Goal: Find specific page/section: Find specific page/section

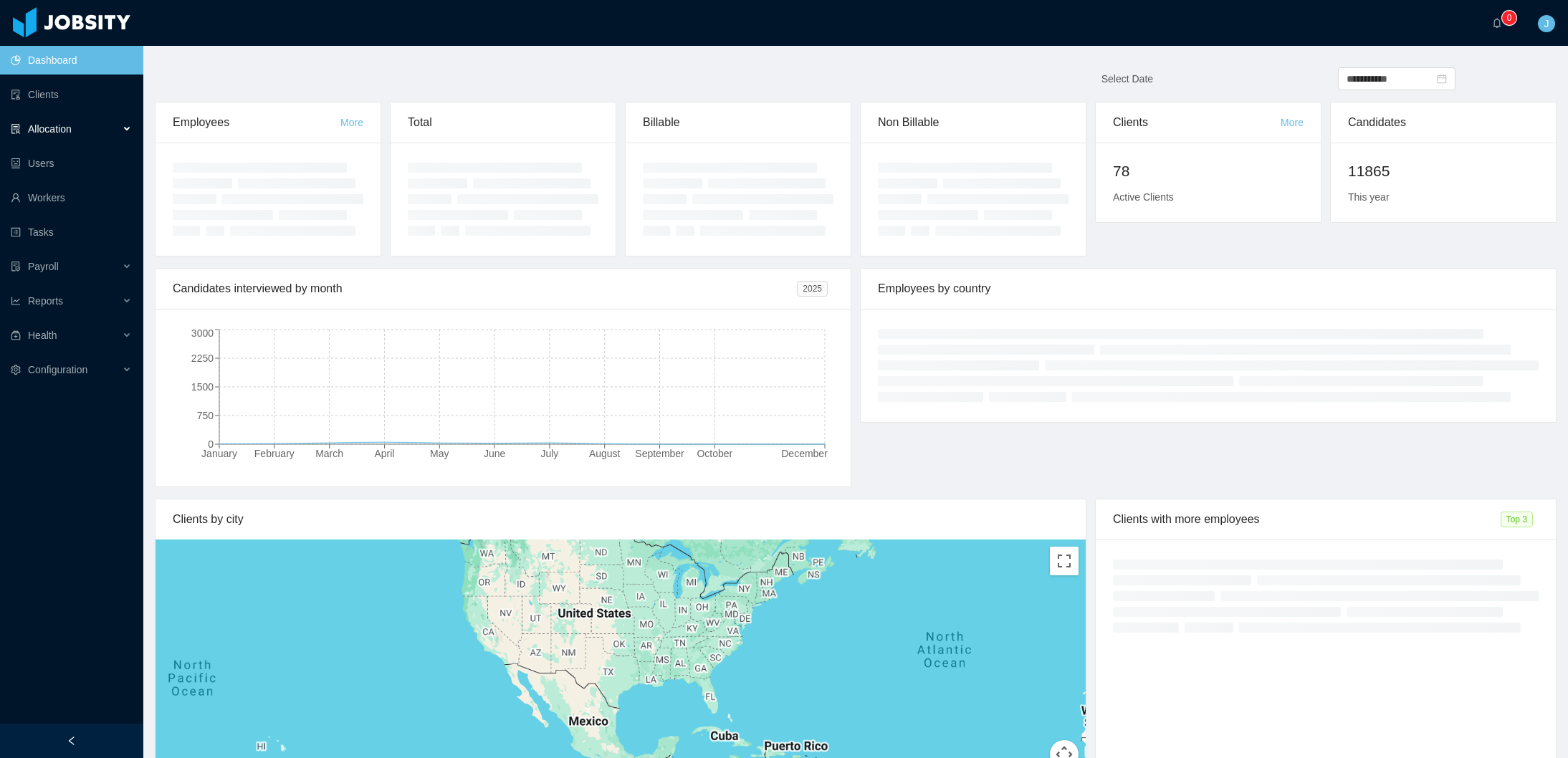
click at [59, 128] on span "Allocation" at bounding box center [50, 128] width 43 height 12
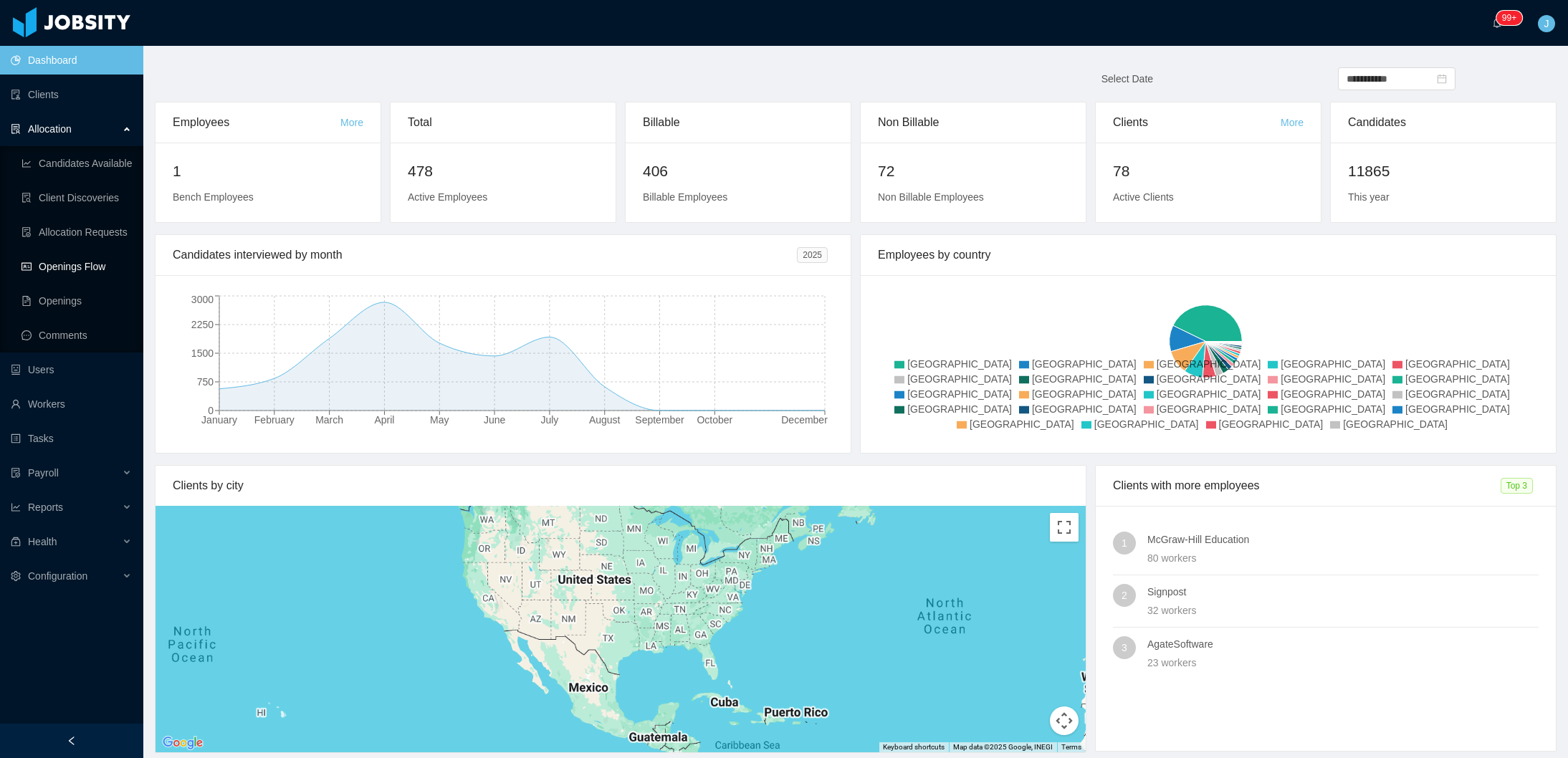
click at [62, 269] on link "Openings Flow" at bounding box center [76, 267] width 111 height 28
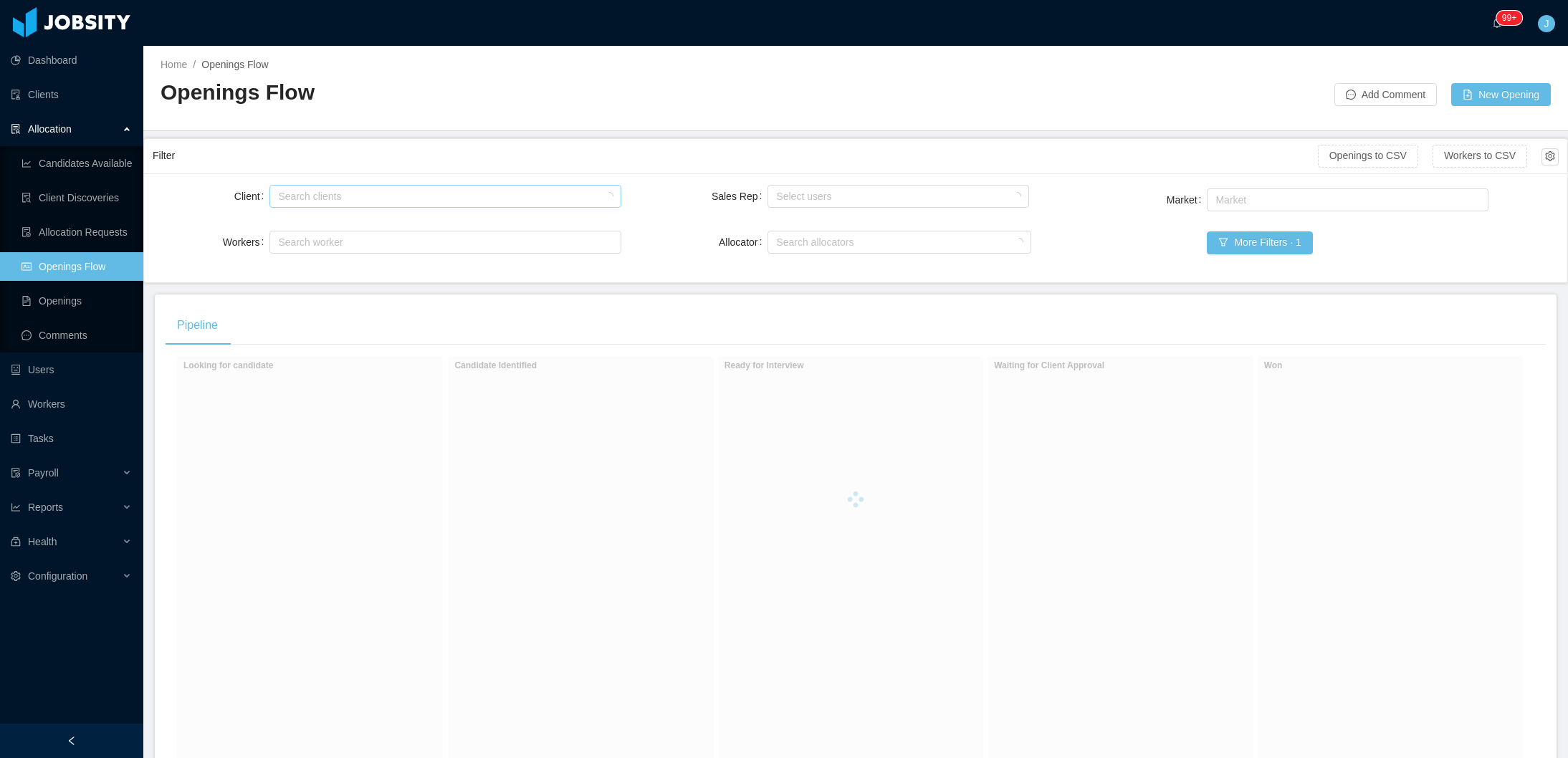
click at [307, 196] on div "Search clients" at bounding box center [442, 197] width 328 height 14
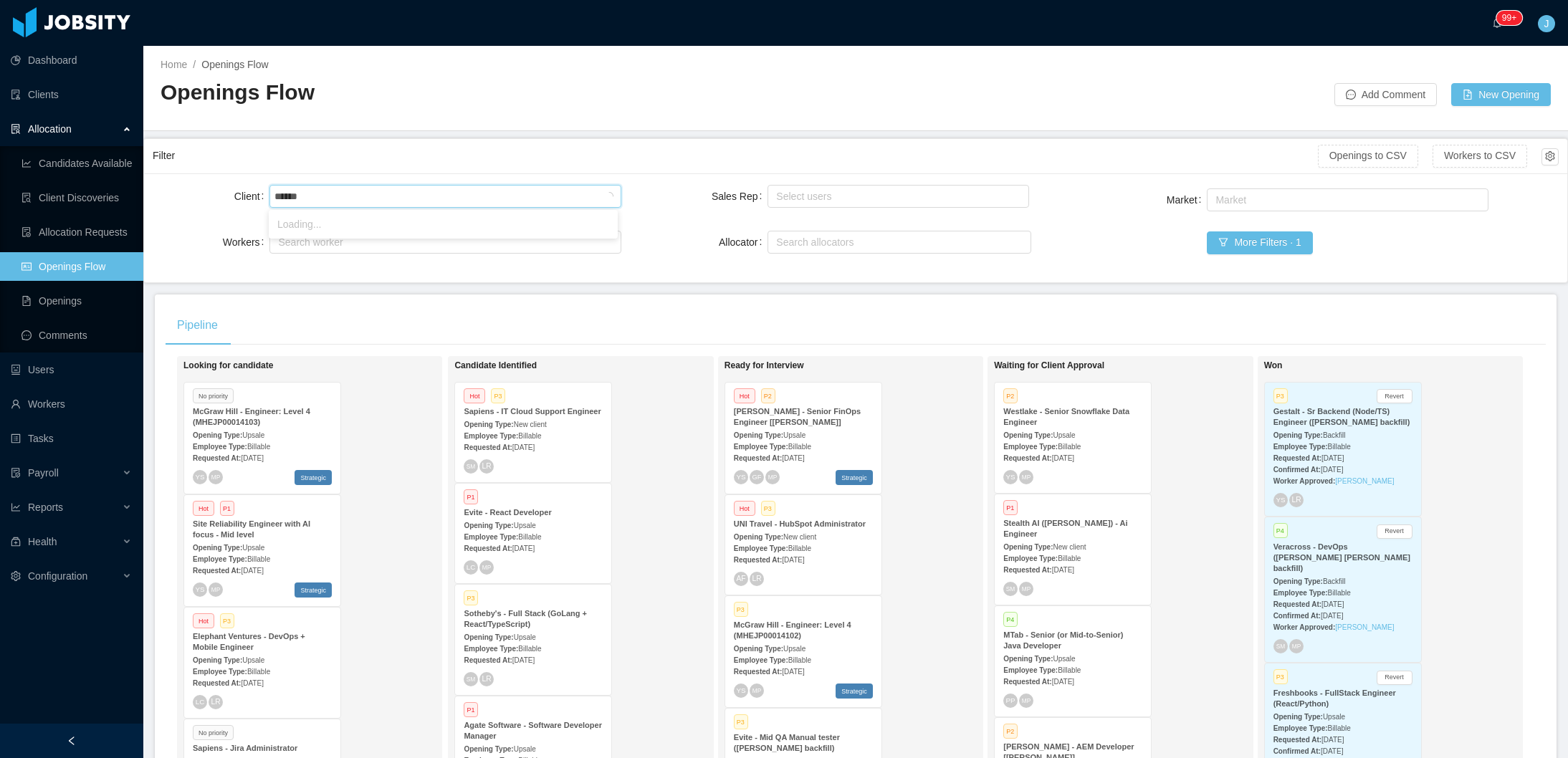
type input "*******"
click at [363, 216] on li "Gestalt Diagnostics" at bounding box center [443, 224] width 349 height 23
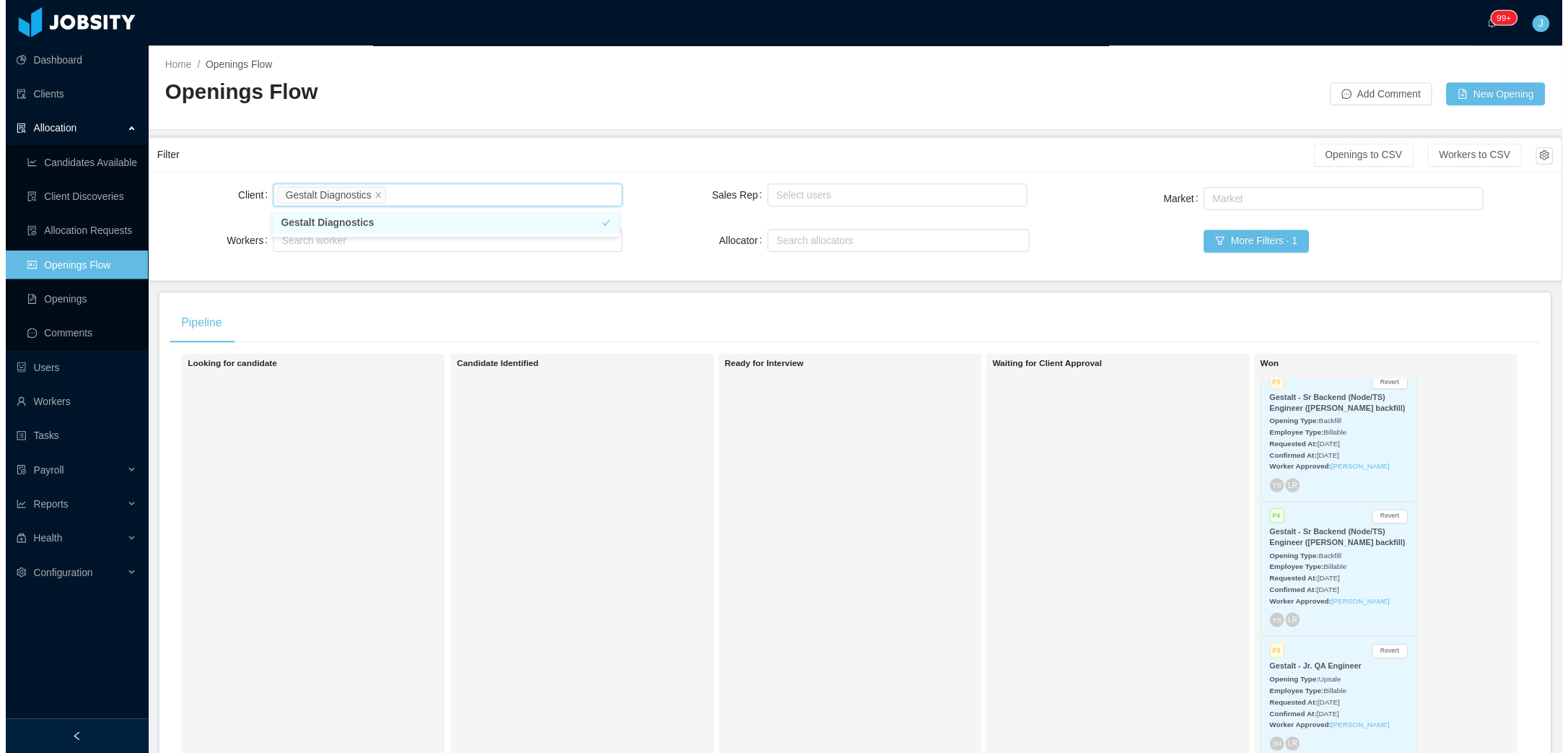
scroll to position [33, 0]
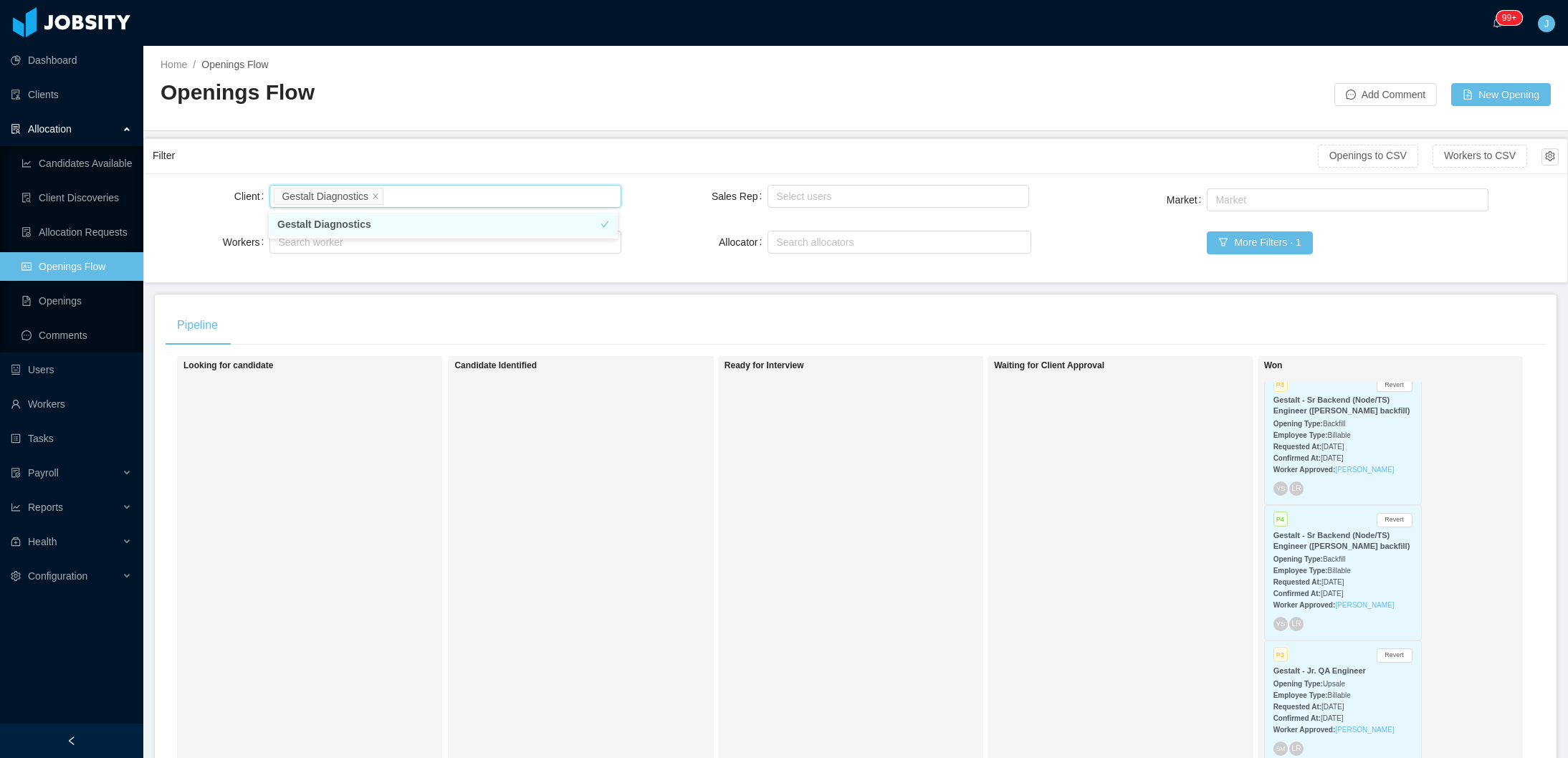
click at [1335, 450] on div "Confirmed At: [DATE]" at bounding box center [1343, 457] width 139 height 15
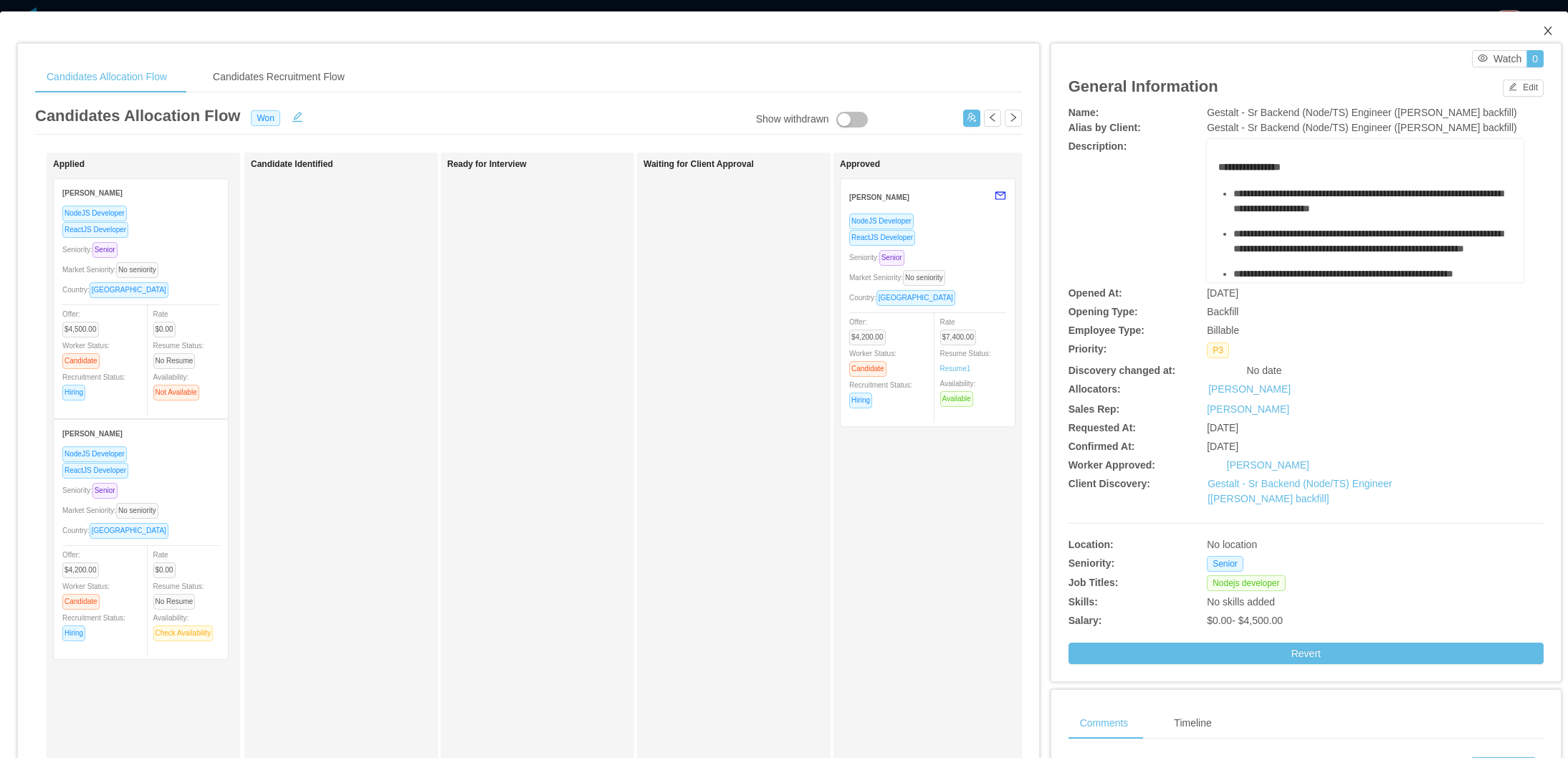
click at [1542, 33] on icon "icon: close" at bounding box center [1548, 30] width 12 height 12
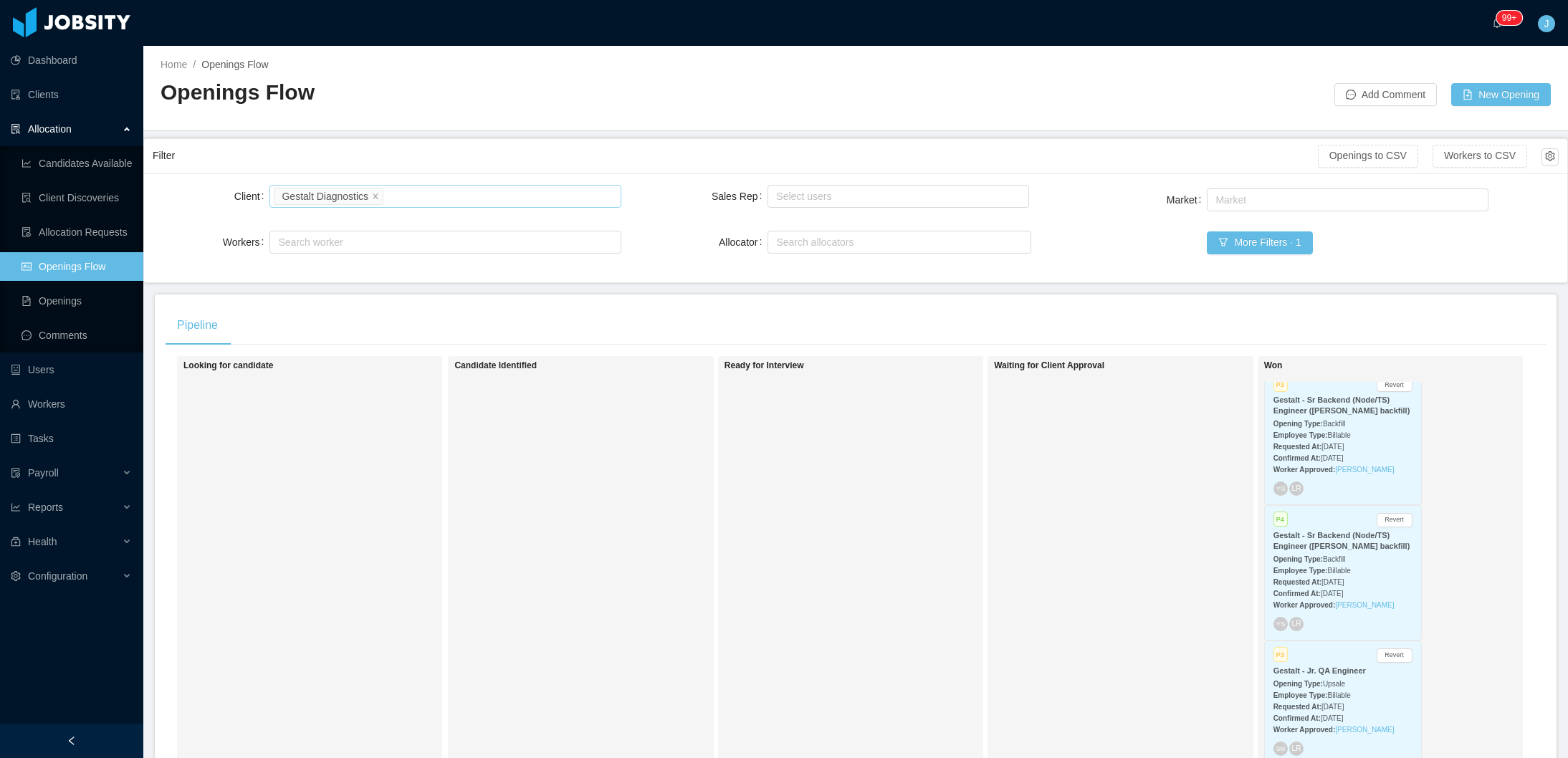
click at [374, 192] on li "Gestalt Diagnostics" at bounding box center [329, 196] width 110 height 17
click at [376, 193] on icon "icon: close" at bounding box center [376, 196] width 7 height 7
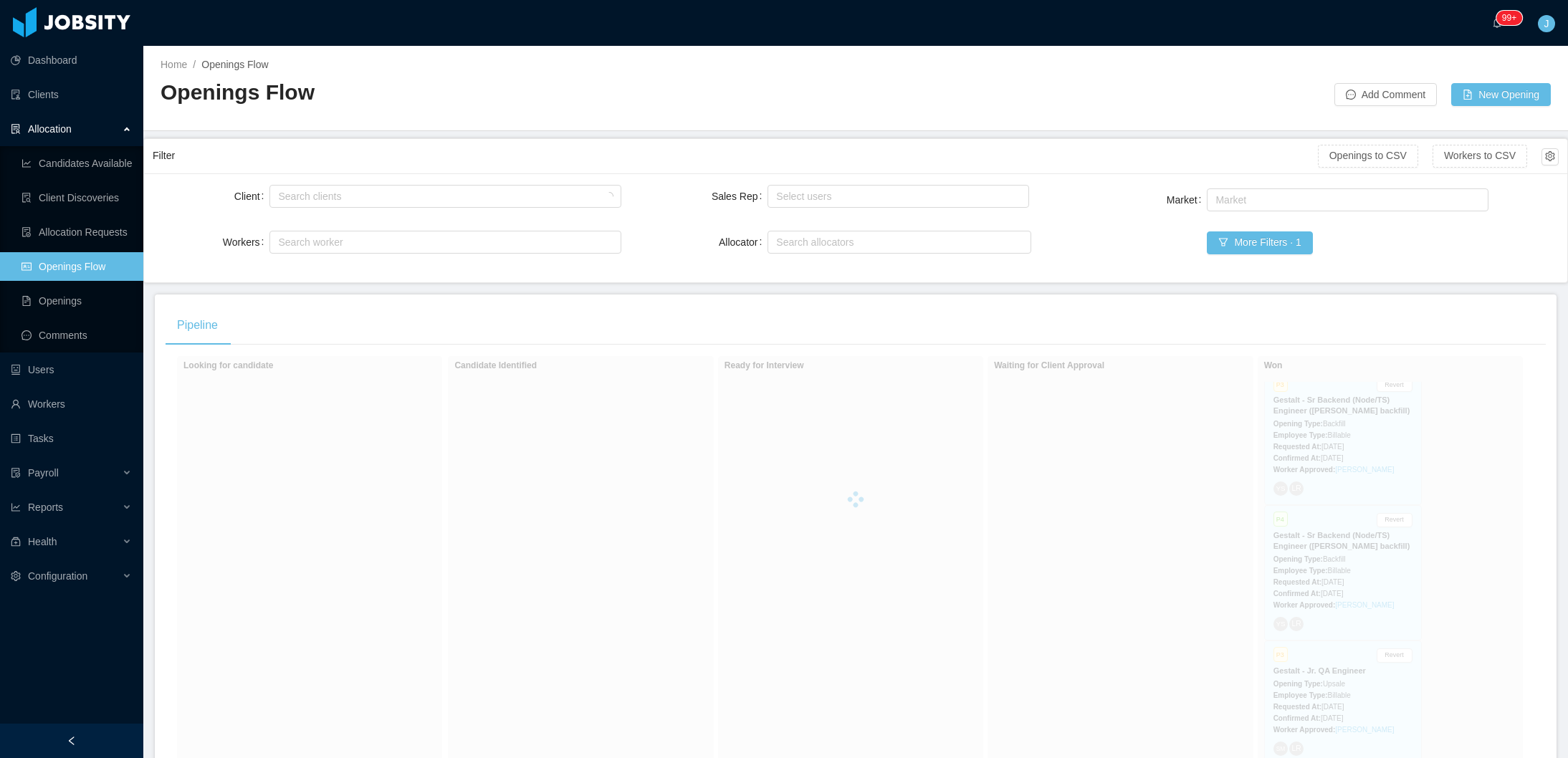
click at [1235, 257] on div "Market Market More Filters · 1" at bounding box center [1324, 230] width 469 height 89
click at [1226, 238] on button "More Filters · 1" at bounding box center [1260, 243] width 105 height 23
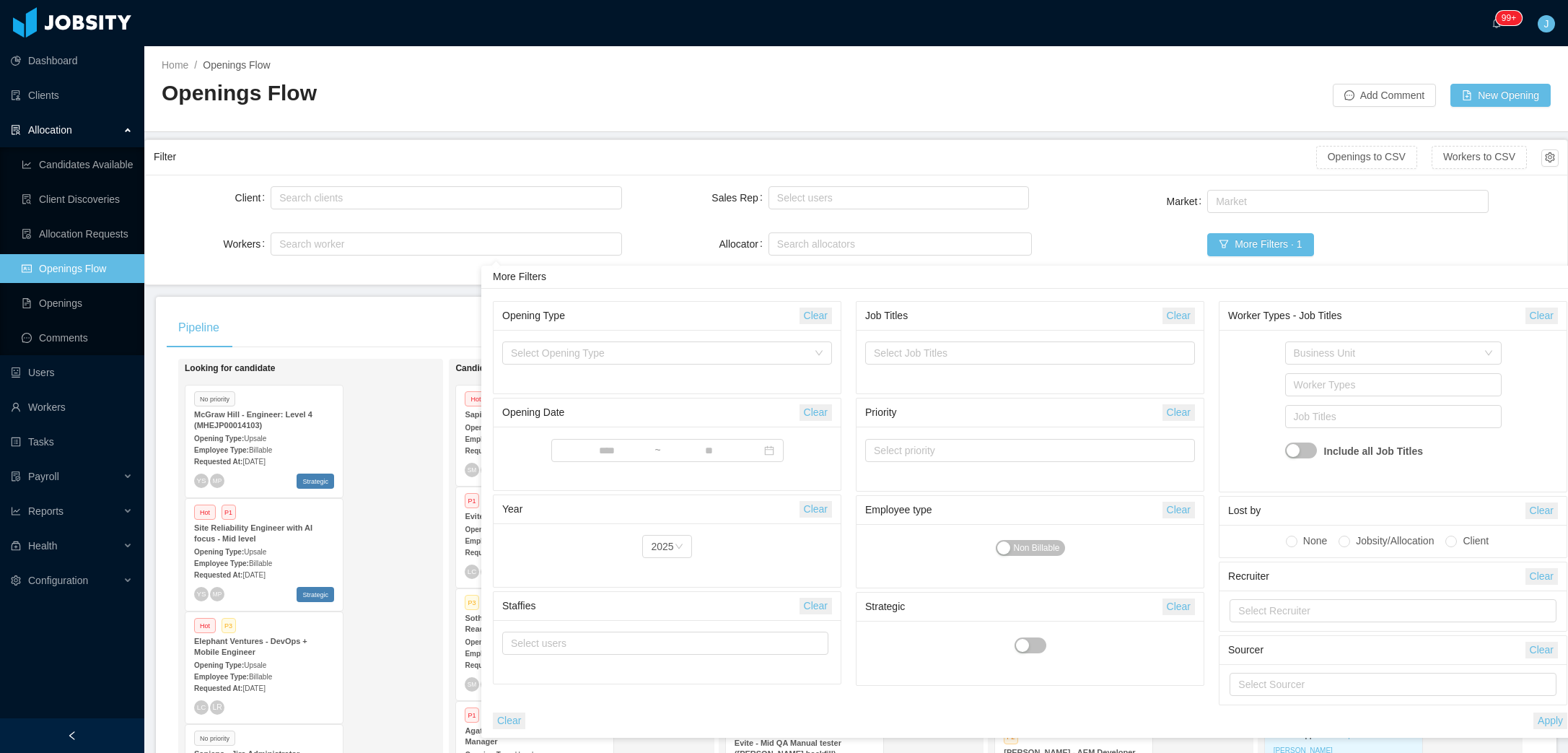
click at [728, 543] on div "Year [DATE]" at bounding box center [667, 555] width 330 height 46
click at [680, 550] on icon "icon: close-circle" at bounding box center [679, 547] width 9 height 9
click at [646, 549] on div "Year" at bounding box center [667, 555] width 330 height 46
click at [660, 544] on div "Year" at bounding box center [667, 547] width 27 height 23
click at [668, 620] on li "2022" at bounding box center [667, 622] width 27 height 23
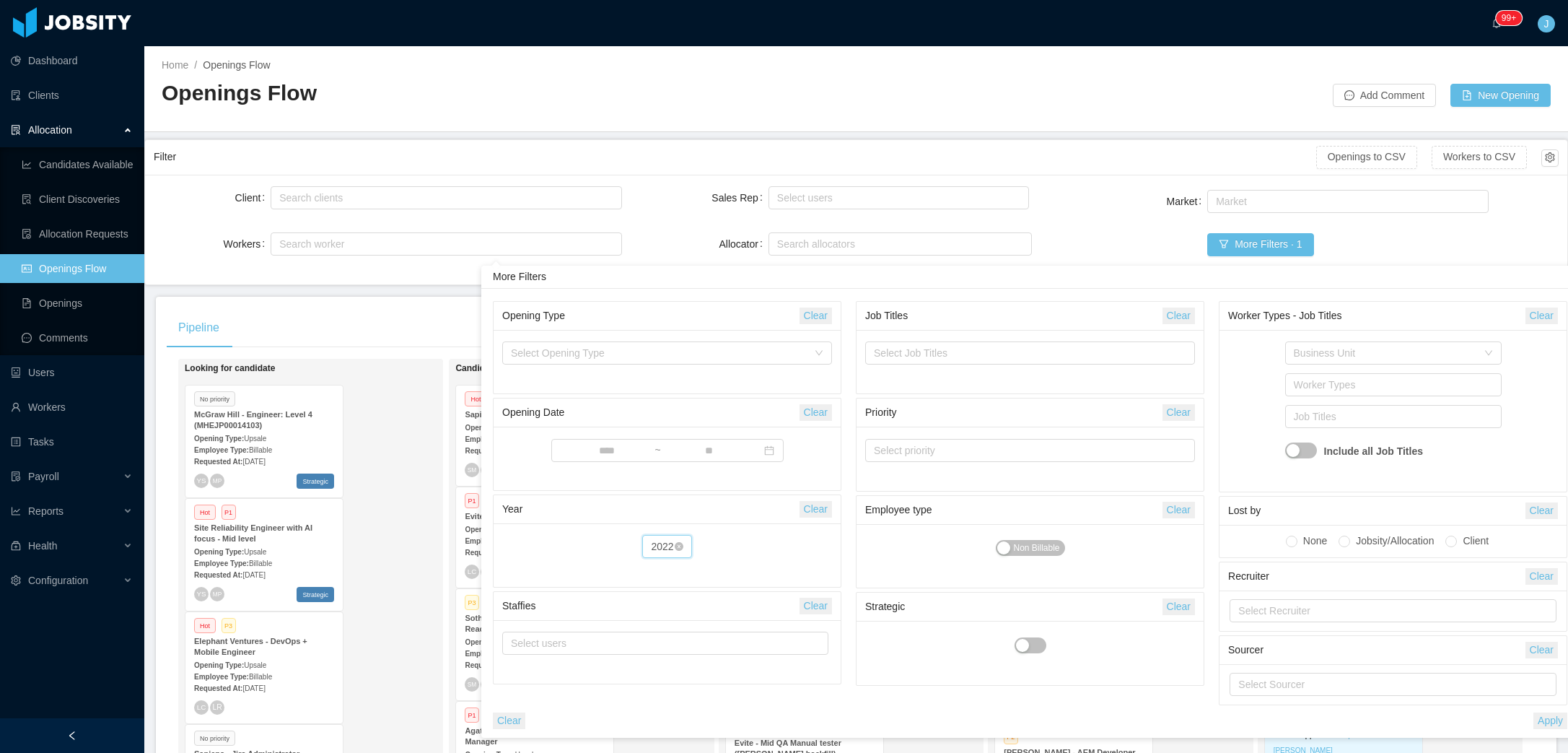
click at [658, 549] on div "2022" at bounding box center [662, 546] width 22 height 21
click at [667, 575] on li "2020" at bounding box center [666, 575] width 52 height 23
click at [668, 543] on div "2020" at bounding box center [662, 546] width 22 height 21
click at [660, 687] on li "2025" at bounding box center [666, 691] width 52 height 23
click at [758, 550] on div "Year [DATE]" at bounding box center [667, 555] width 330 height 46
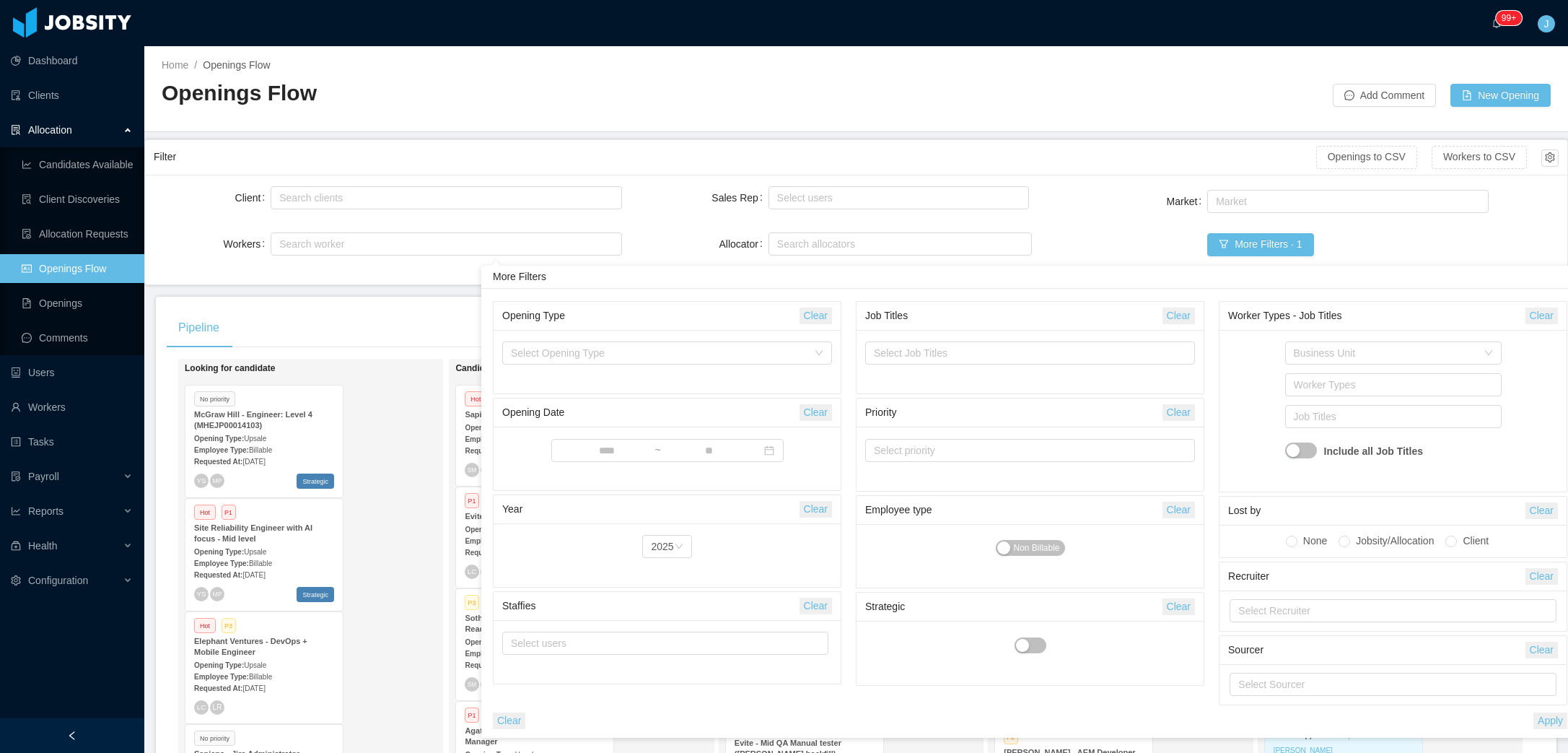
scroll to position [11, 0]
click at [1283, 236] on button "More Filters · 1" at bounding box center [1260, 244] width 106 height 23
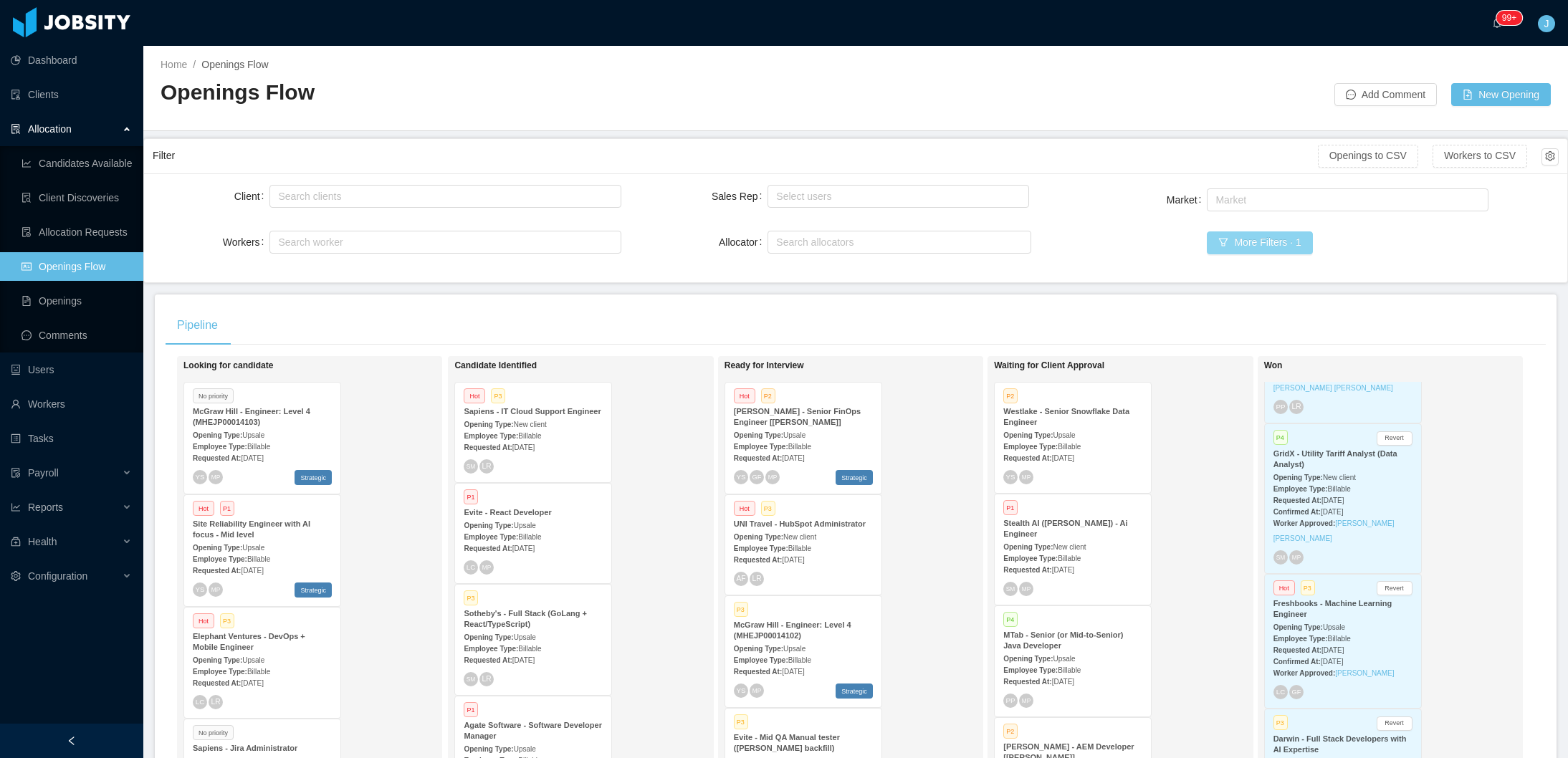
scroll to position [1967, 0]
